Goal: Navigation & Orientation: Find specific page/section

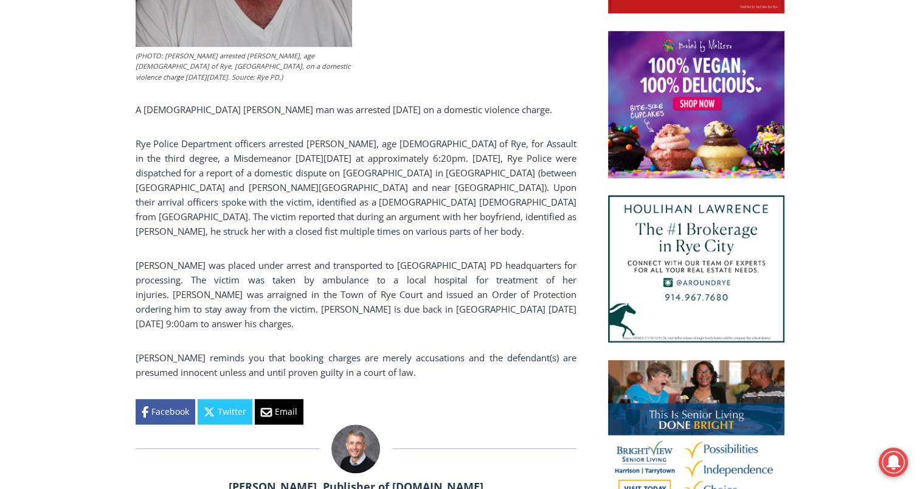
scroll to position [768, 0]
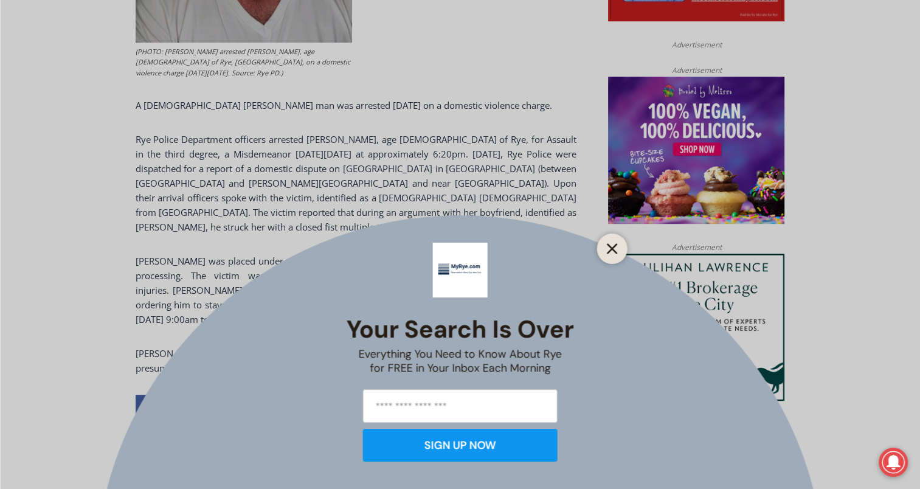
click at [612, 248] on line "Close" at bounding box center [611, 248] width 9 height 9
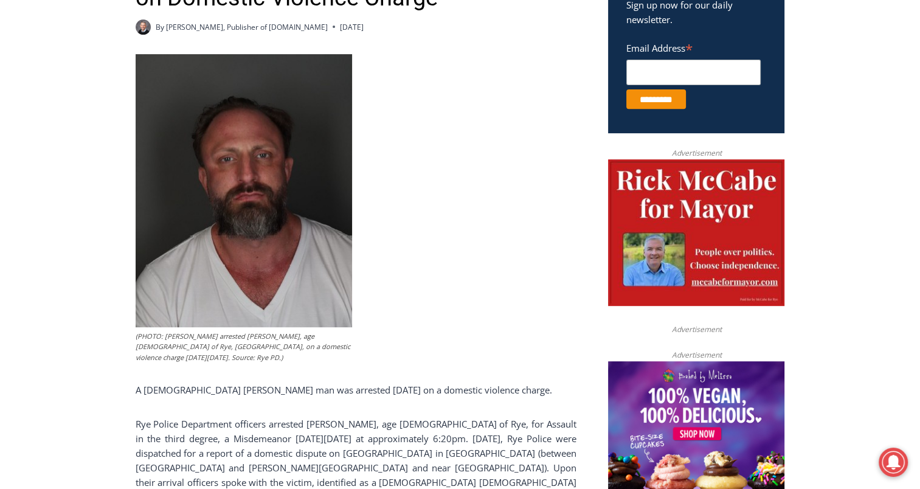
scroll to position [482, 0]
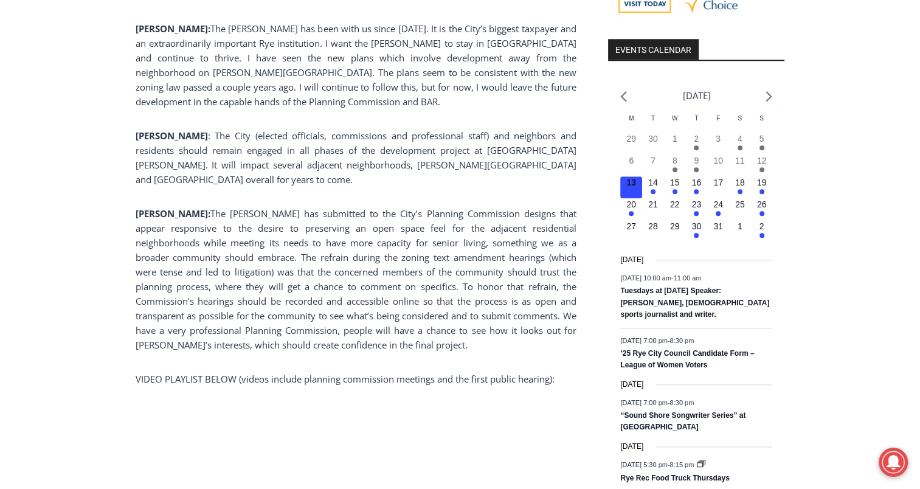
scroll to position [1326, 0]
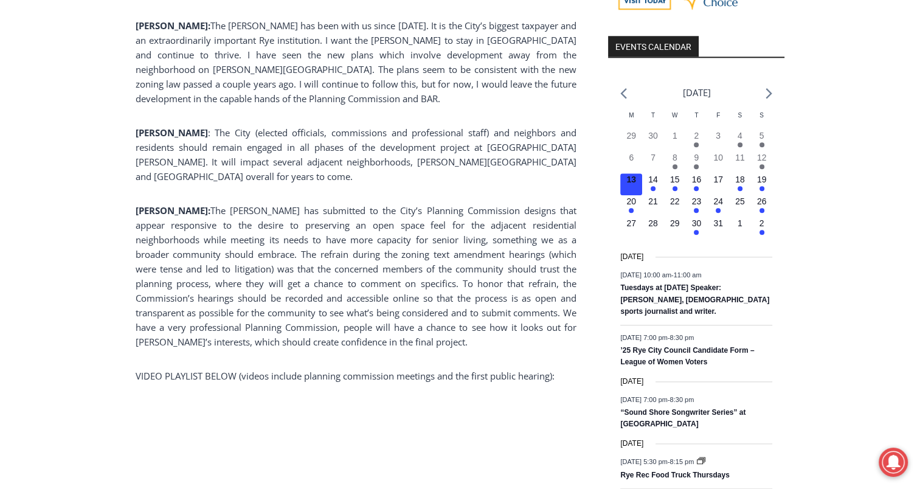
click at [596, 396] on div "Home > Government > Rye City Council > Mayoral Candidates on The Osborn Retirem…" at bounding box center [460, 484] width 649 height 2946
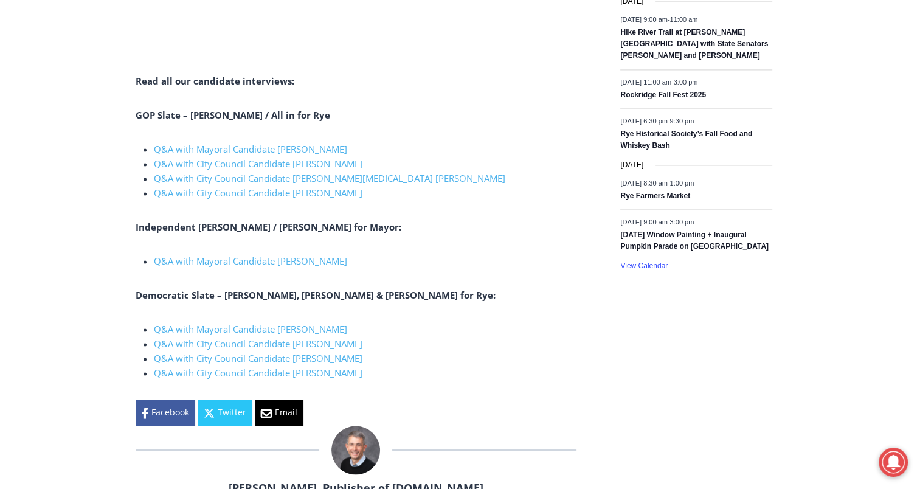
scroll to position [1937, 0]
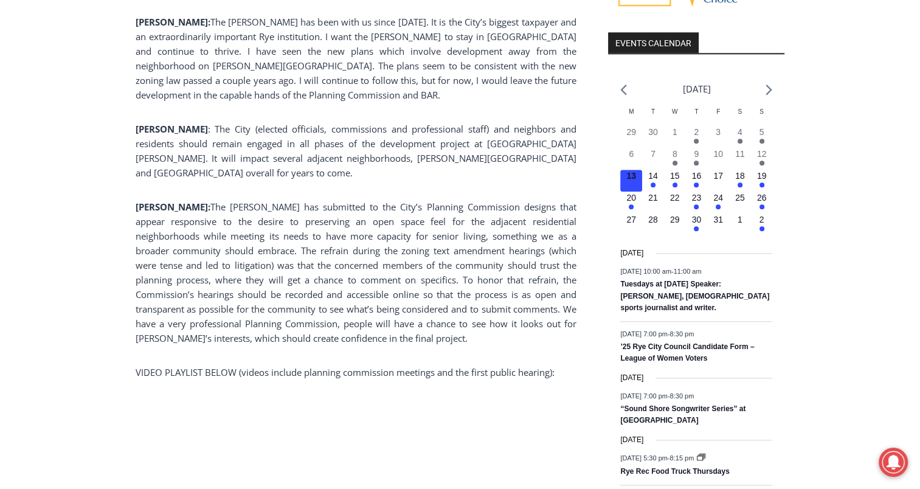
scroll to position [1323, 0]
